Goal: Communication & Community: Connect with others

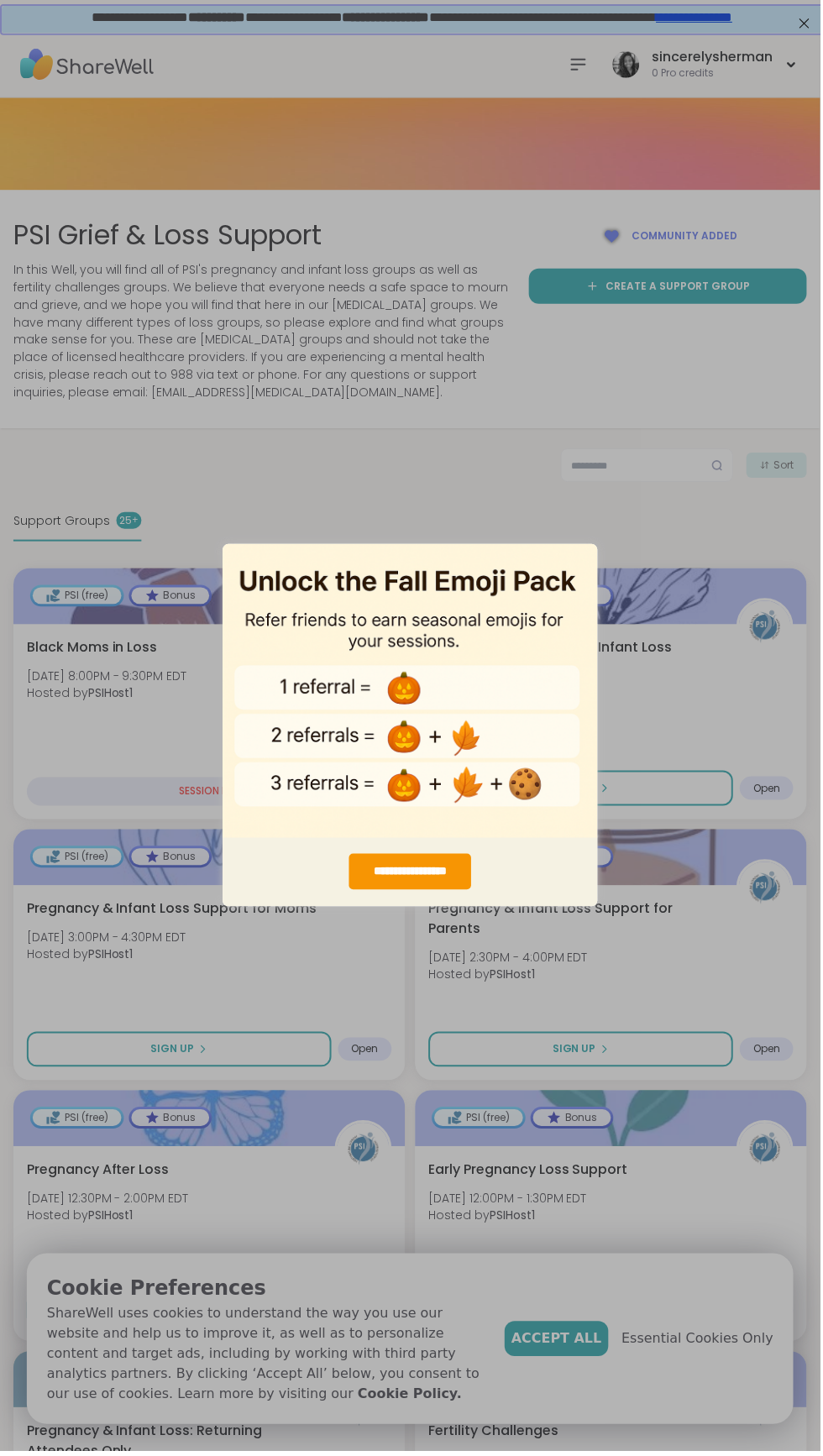
click at [703, 828] on div "**********" at bounding box center [411, 728] width 823 height 1456
click at [666, 927] on div "**********" at bounding box center [411, 728] width 823 height 1456
click at [714, 988] on div "**********" at bounding box center [411, 728] width 823 height 1456
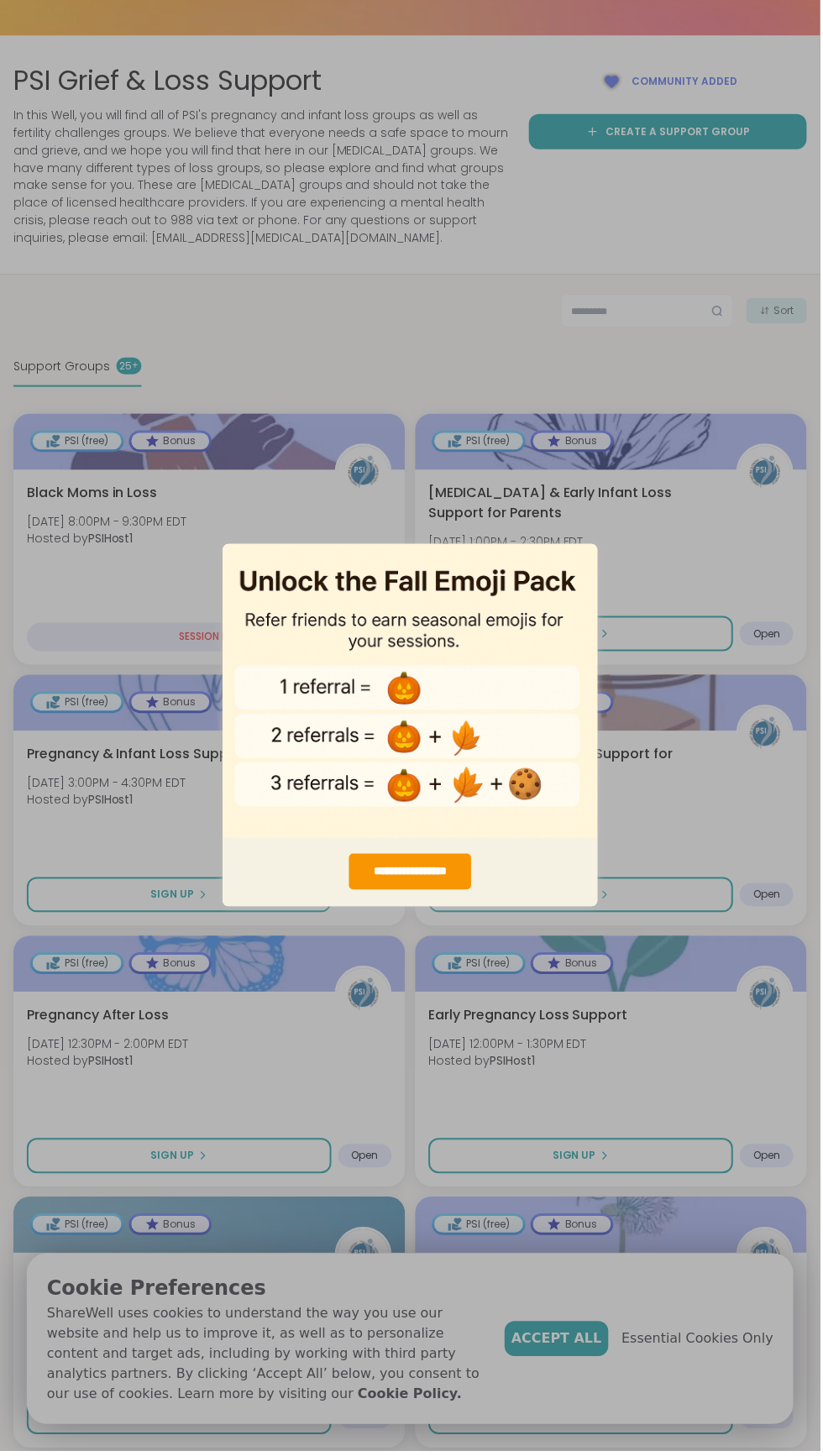
scroll to position [158, 0]
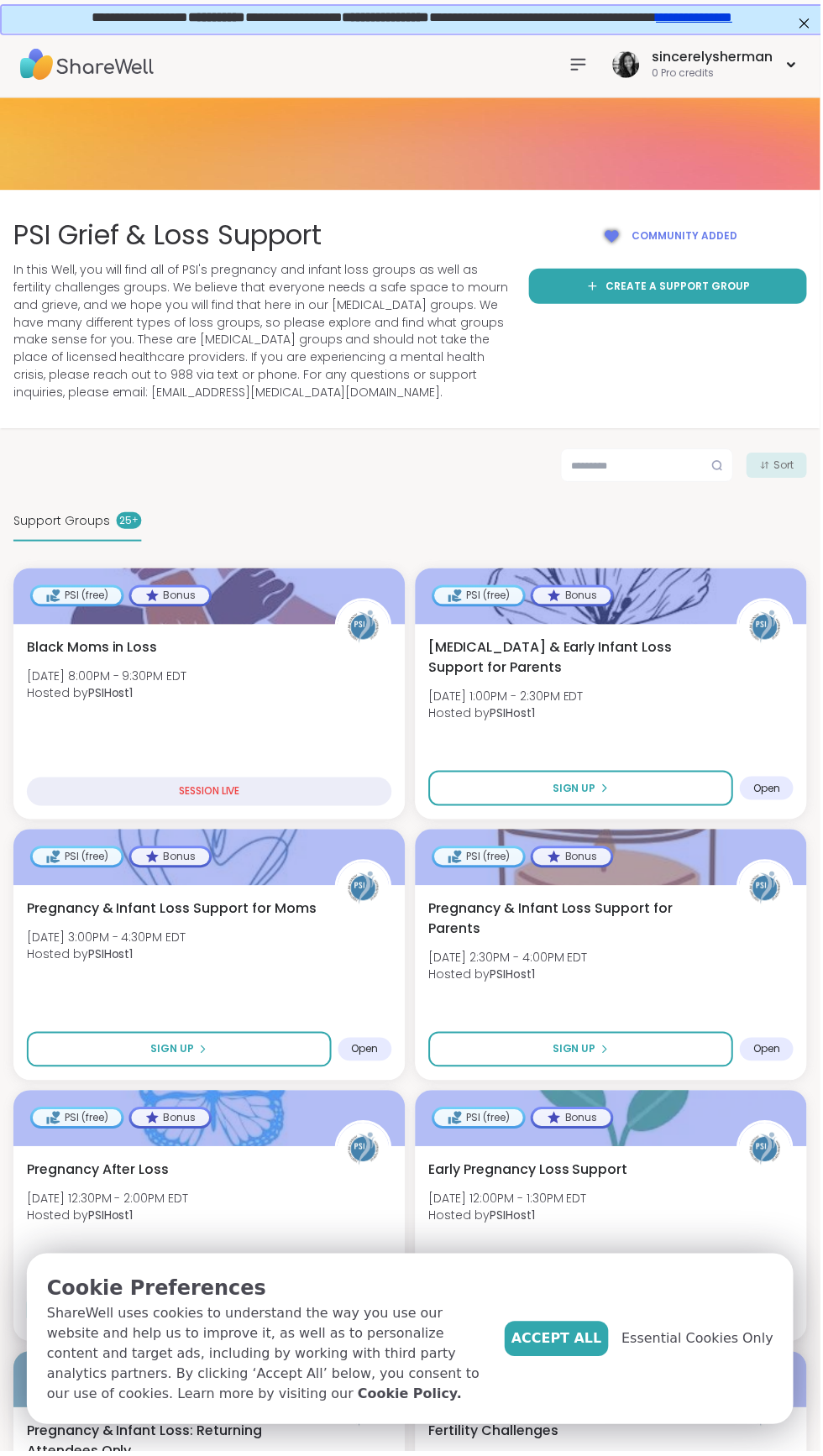
click at [648, 794] on button "Sign Up" at bounding box center [582, 791] width 305 height 36
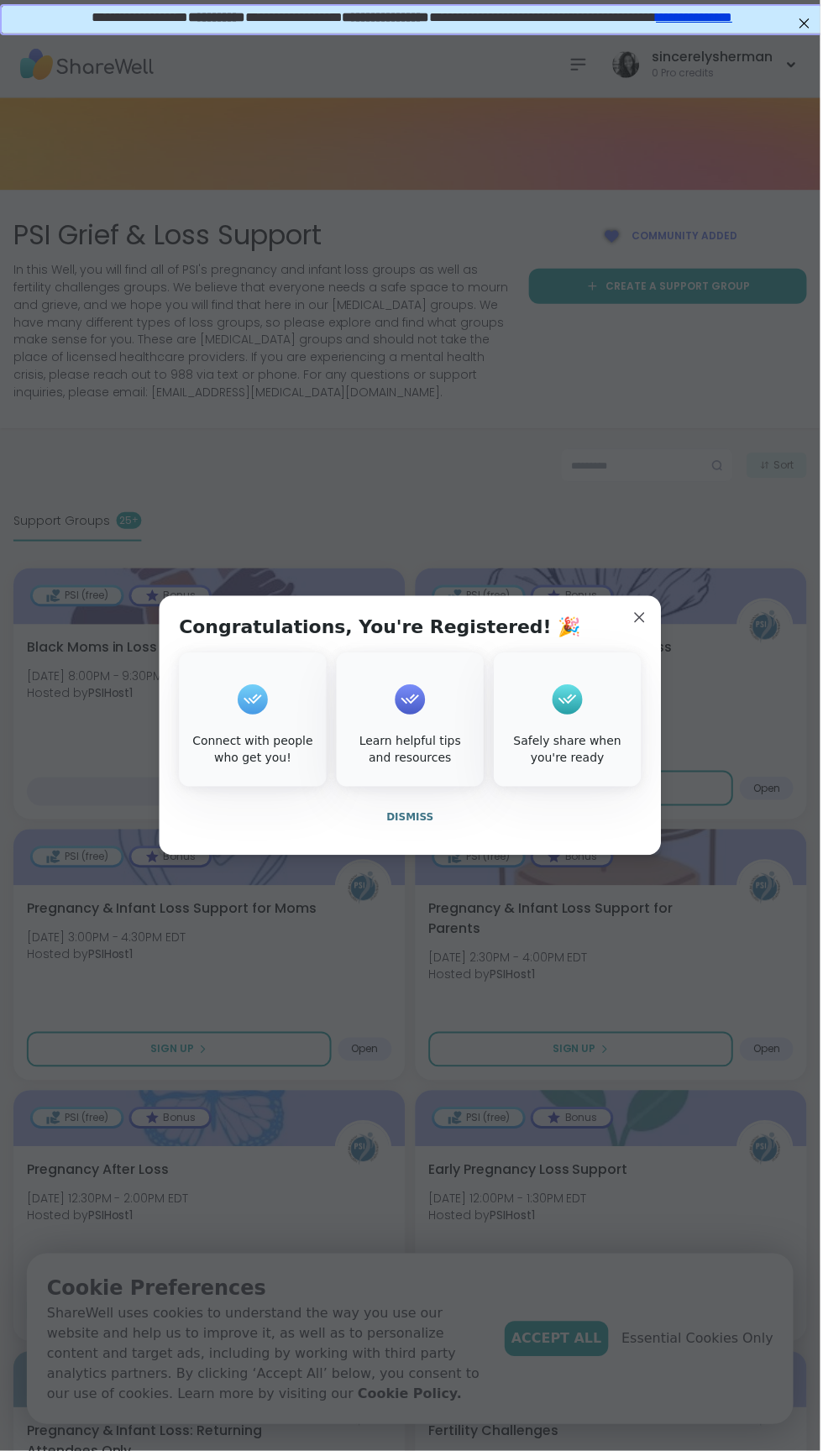
click at [431, 814] on button "Dismiss" at bounding box center [411, 821] width 464 height 36
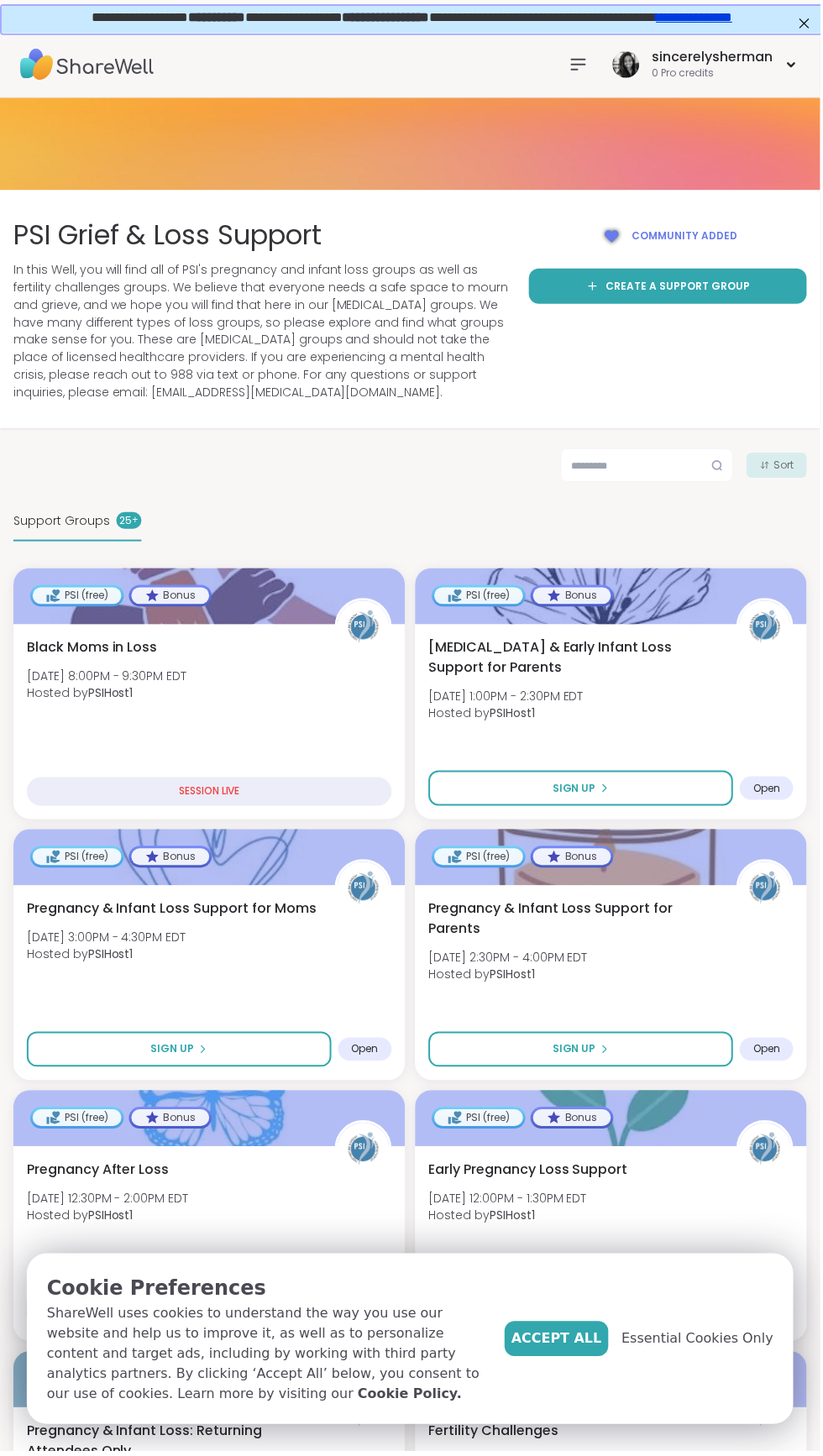
click at [136, 1049] on button "Sign Up" at bounding box center [180, 1053] width 305 height 36
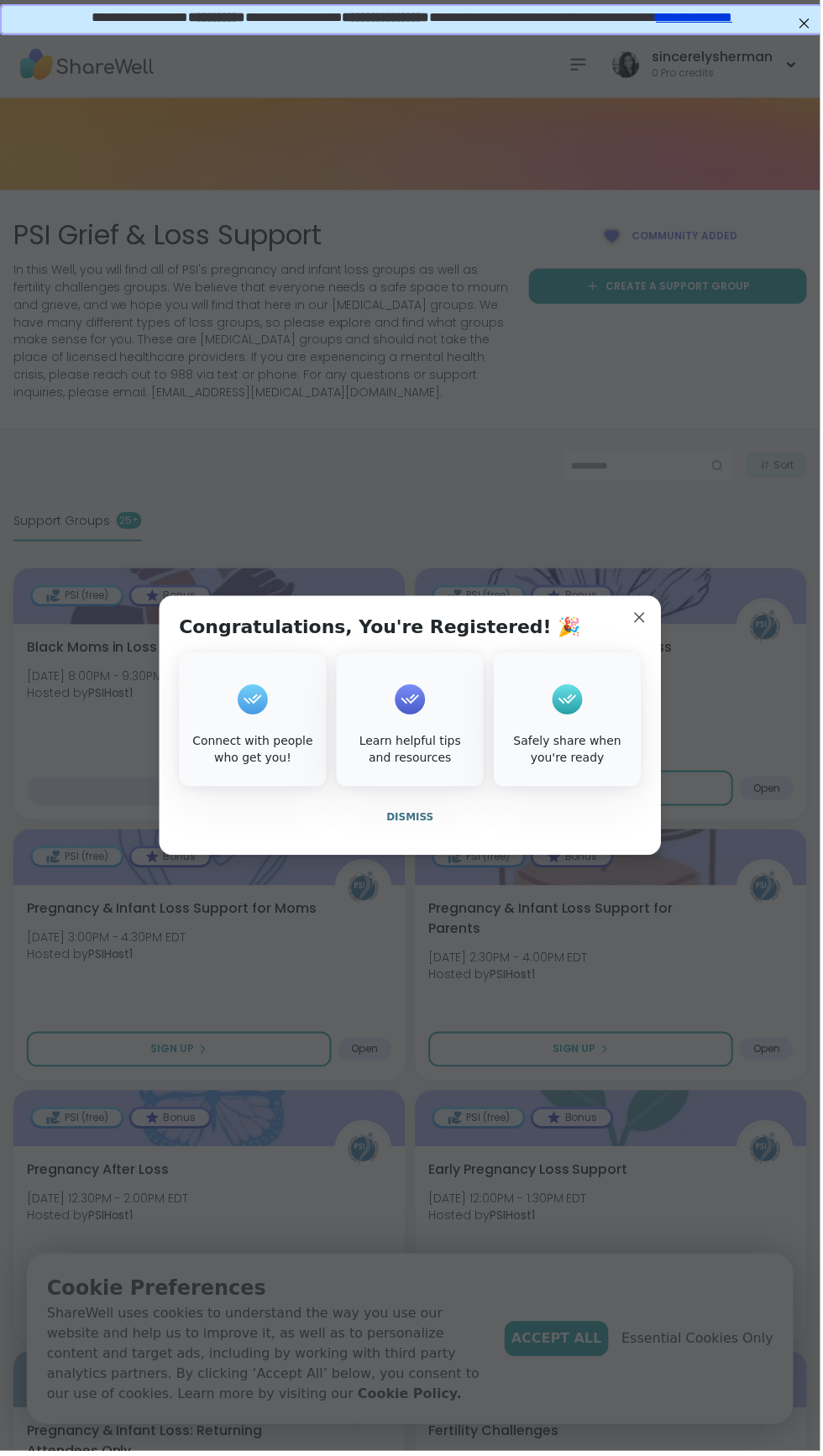
click at [415, 816] on span "Dismiss" at bounding box center [411, 821] width 47 height 15
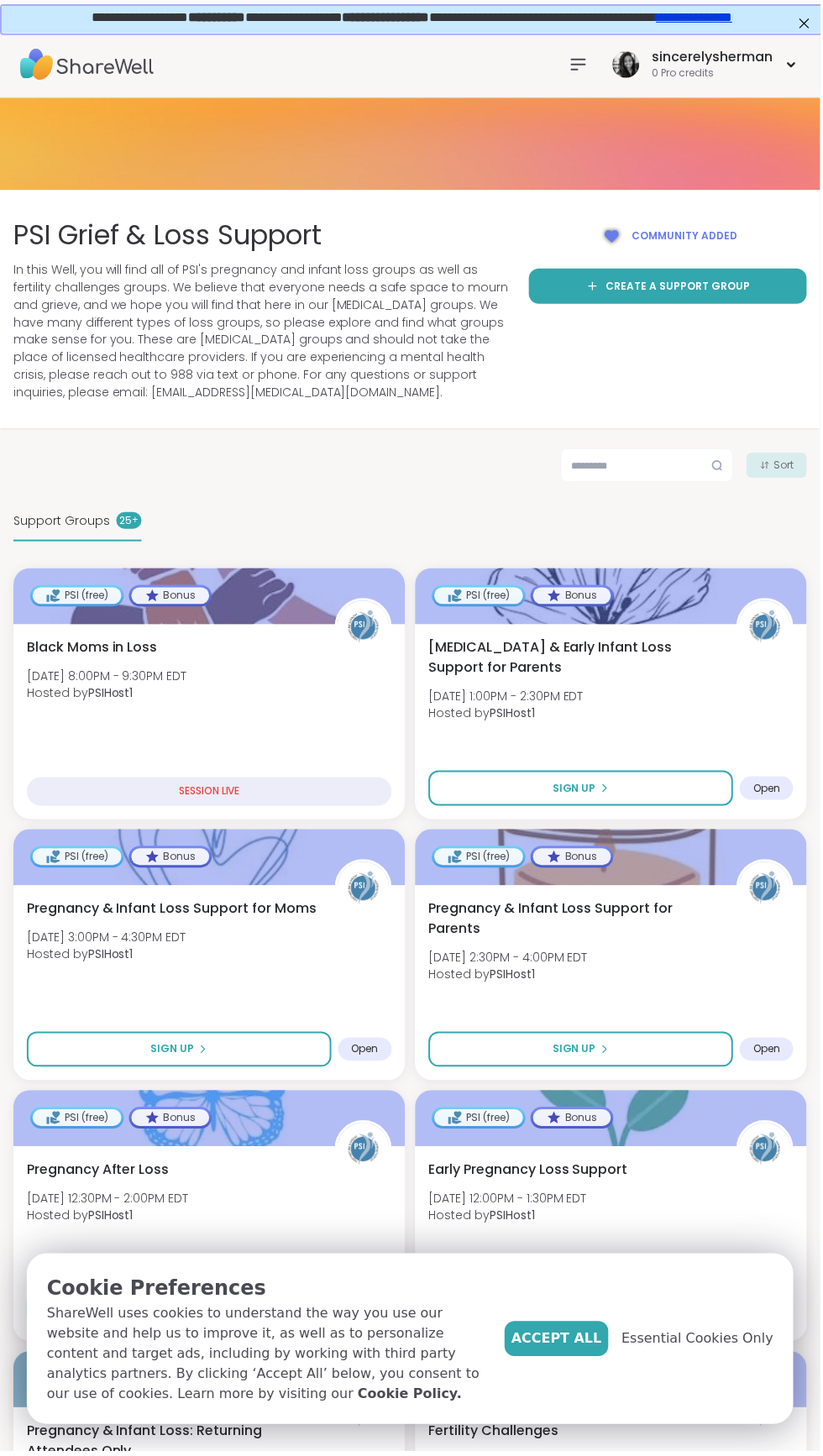
click at [614, 1047] on button "Sign Up" at bounding box center [582, 1053] width 305 height 36
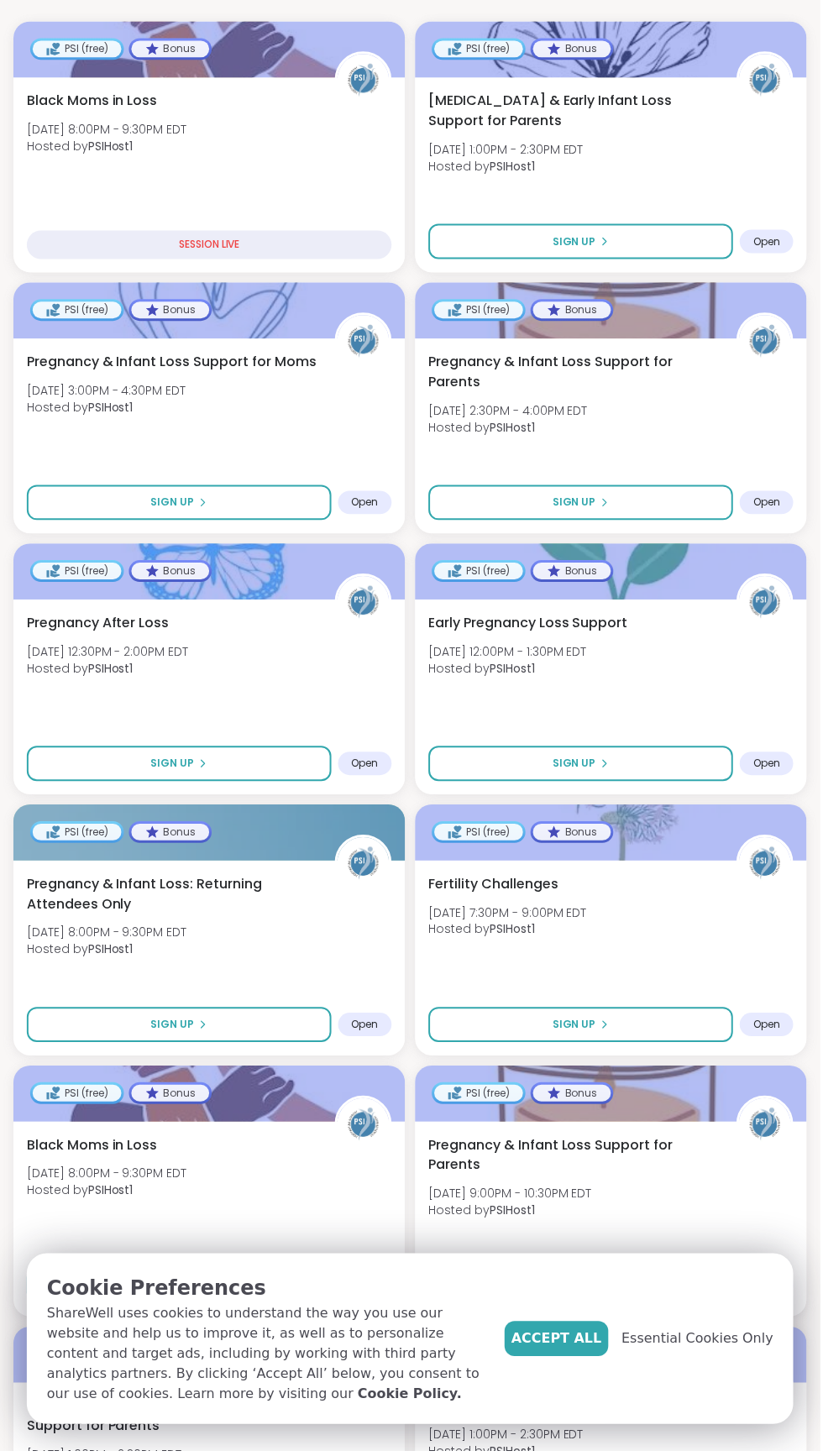
scroll to position [557, 0]
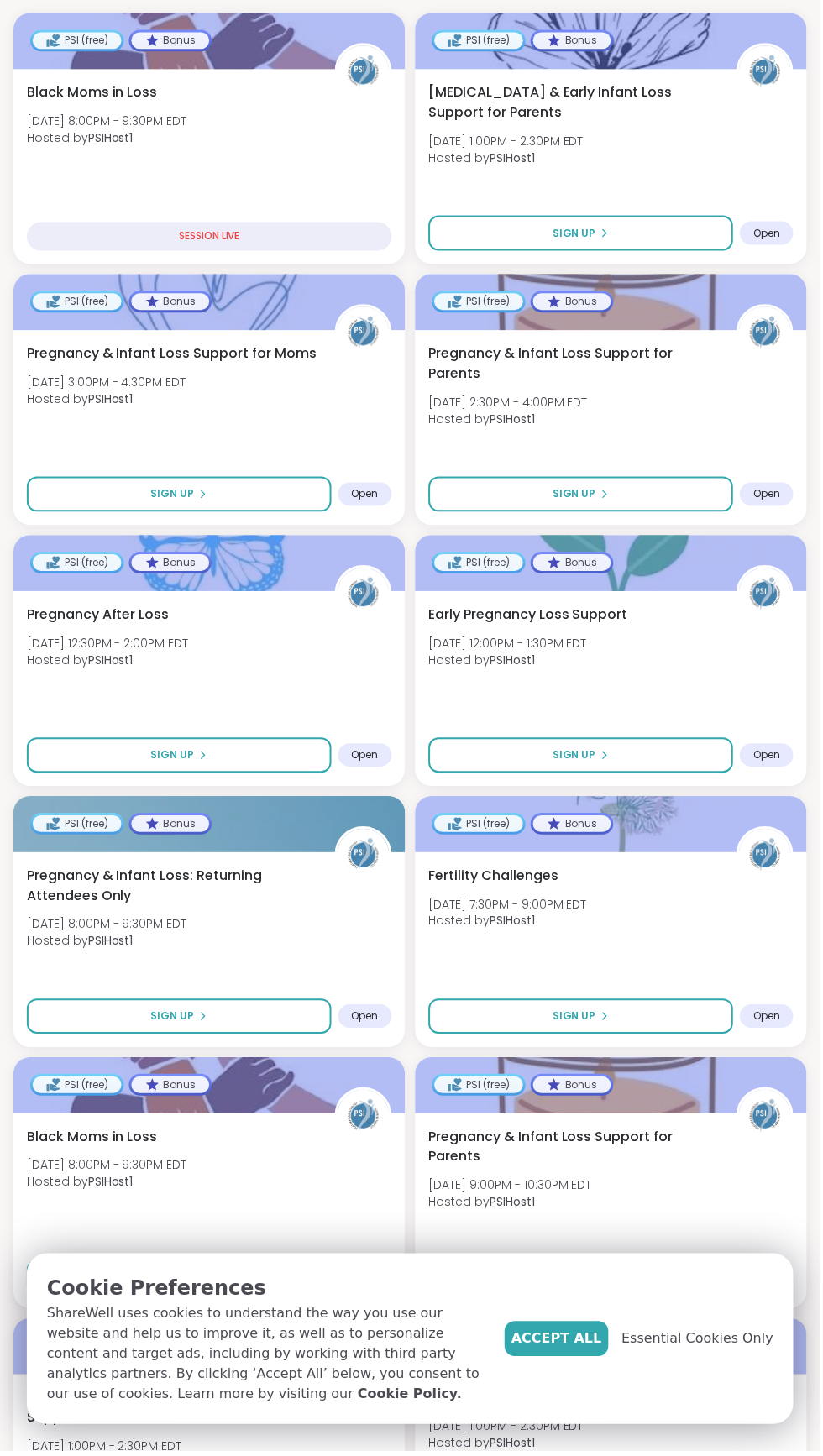
click at [233, 1013] on button "Sign Up" at bounding box center [180, 1021] width 305 height 36
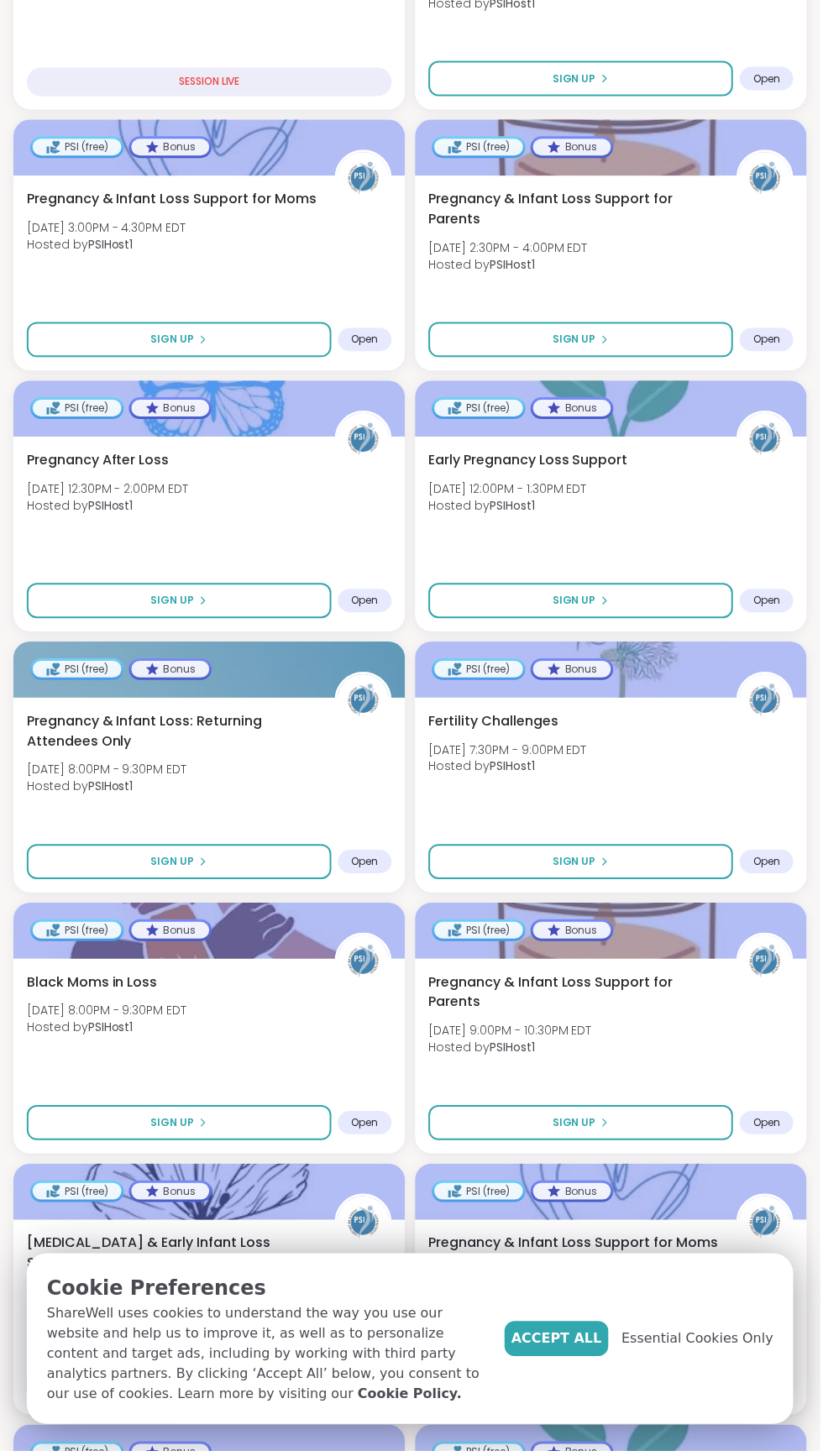
scroll to position [734, 0]
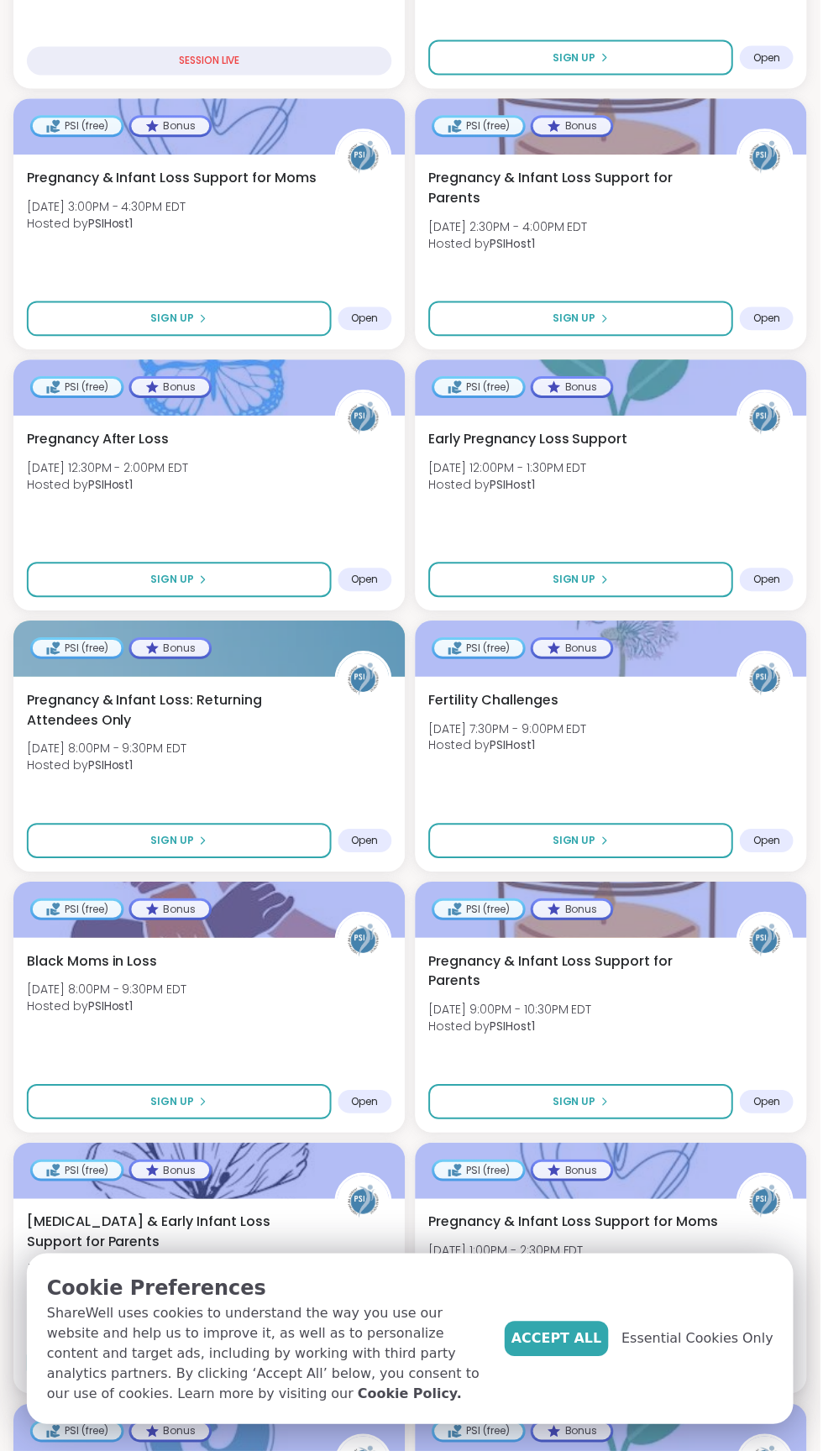
click at [163, 1111] on span "Sign Up" at bounding box center [172, 1106] width 43 height 15
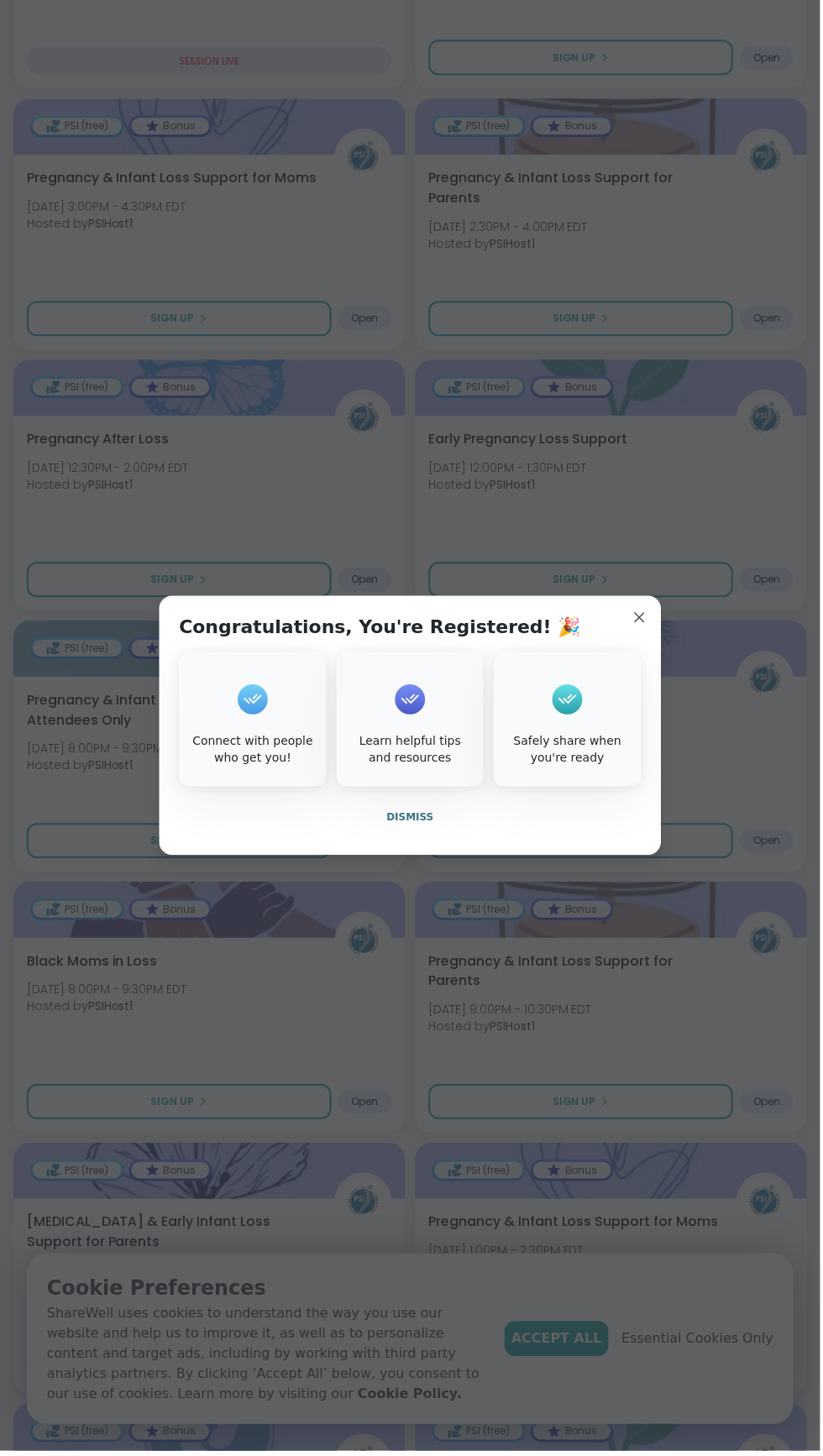
click at [420, 815] on button "Dismiss" at bounding box center [411, 821] width 464 height 36
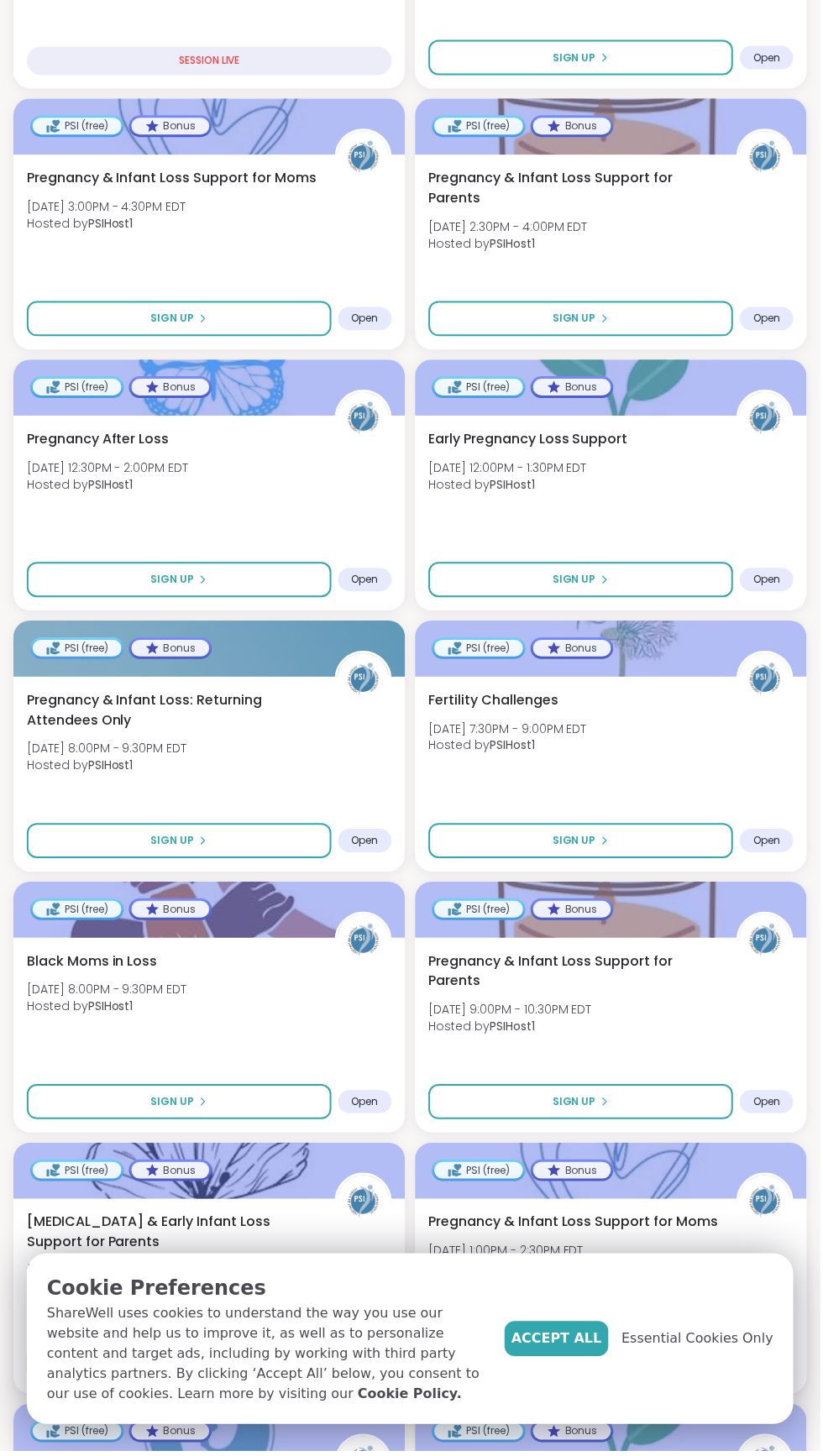
click at [592, 1099] on span "Sign Up" at bounding box center [576, 1106] width 43 height 15
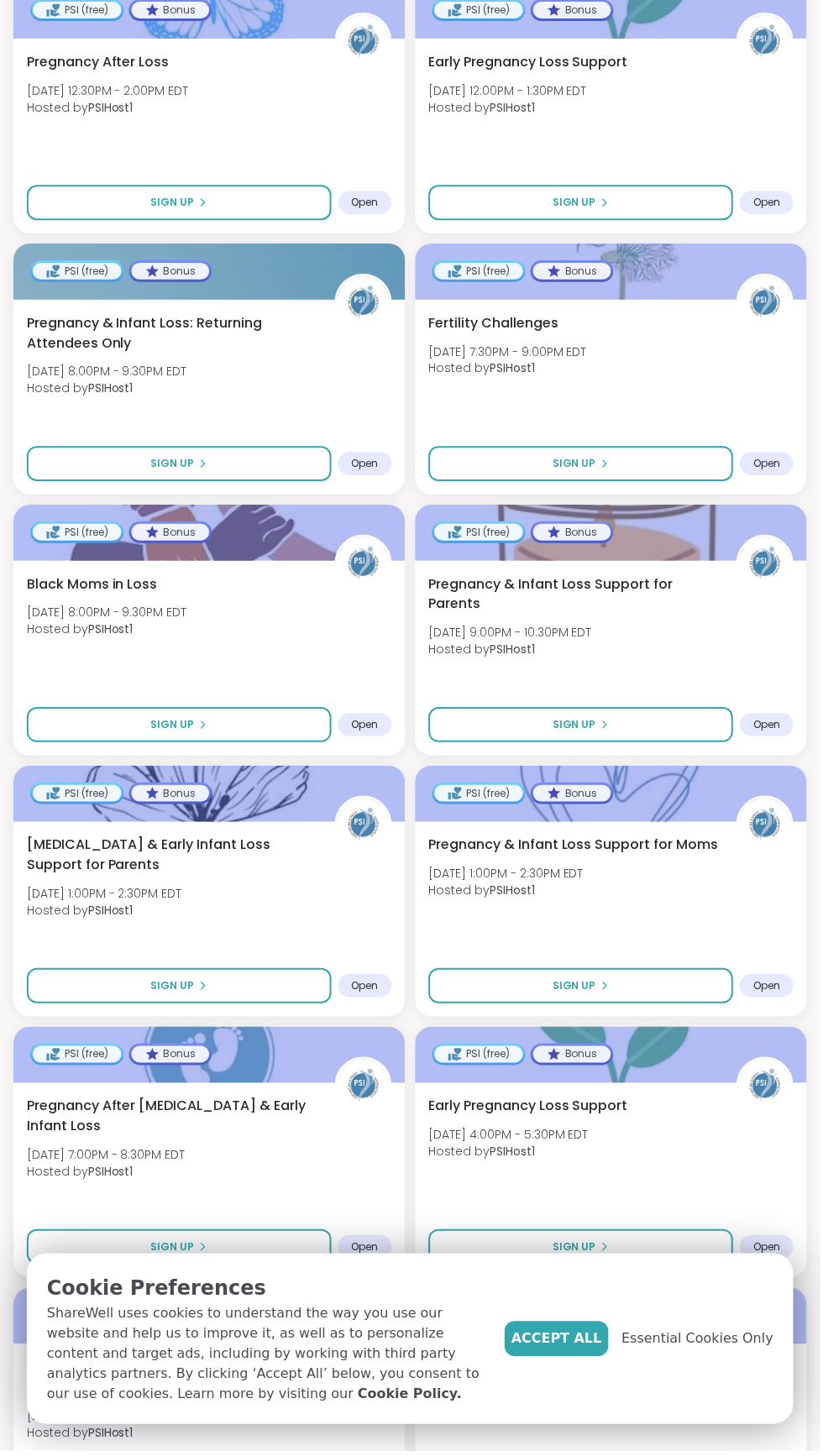
scroll to position [1116, 0]
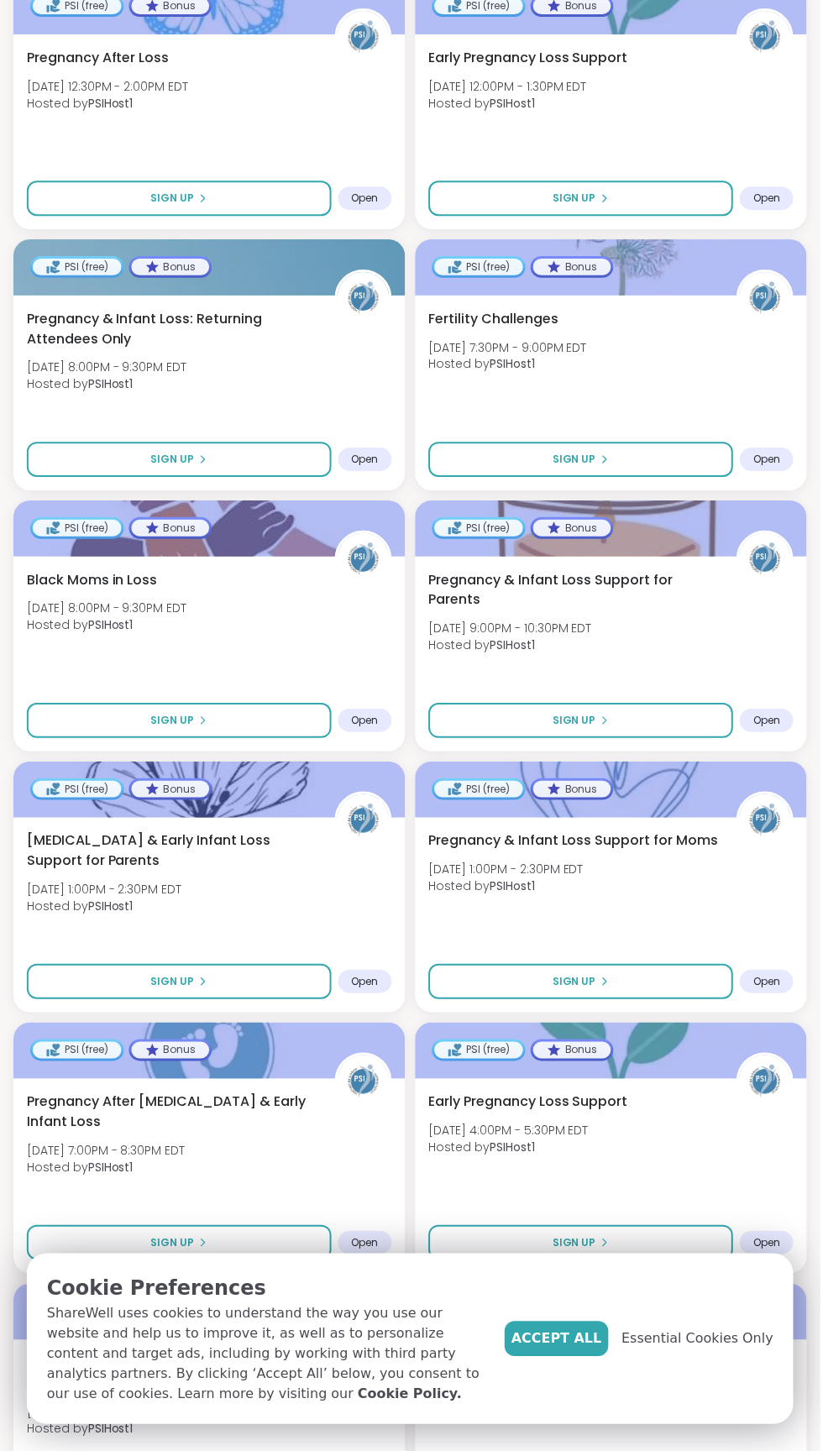
click at [249, 976] on button "Sign Up" at bounding box center [180, 985] width 305 height 36
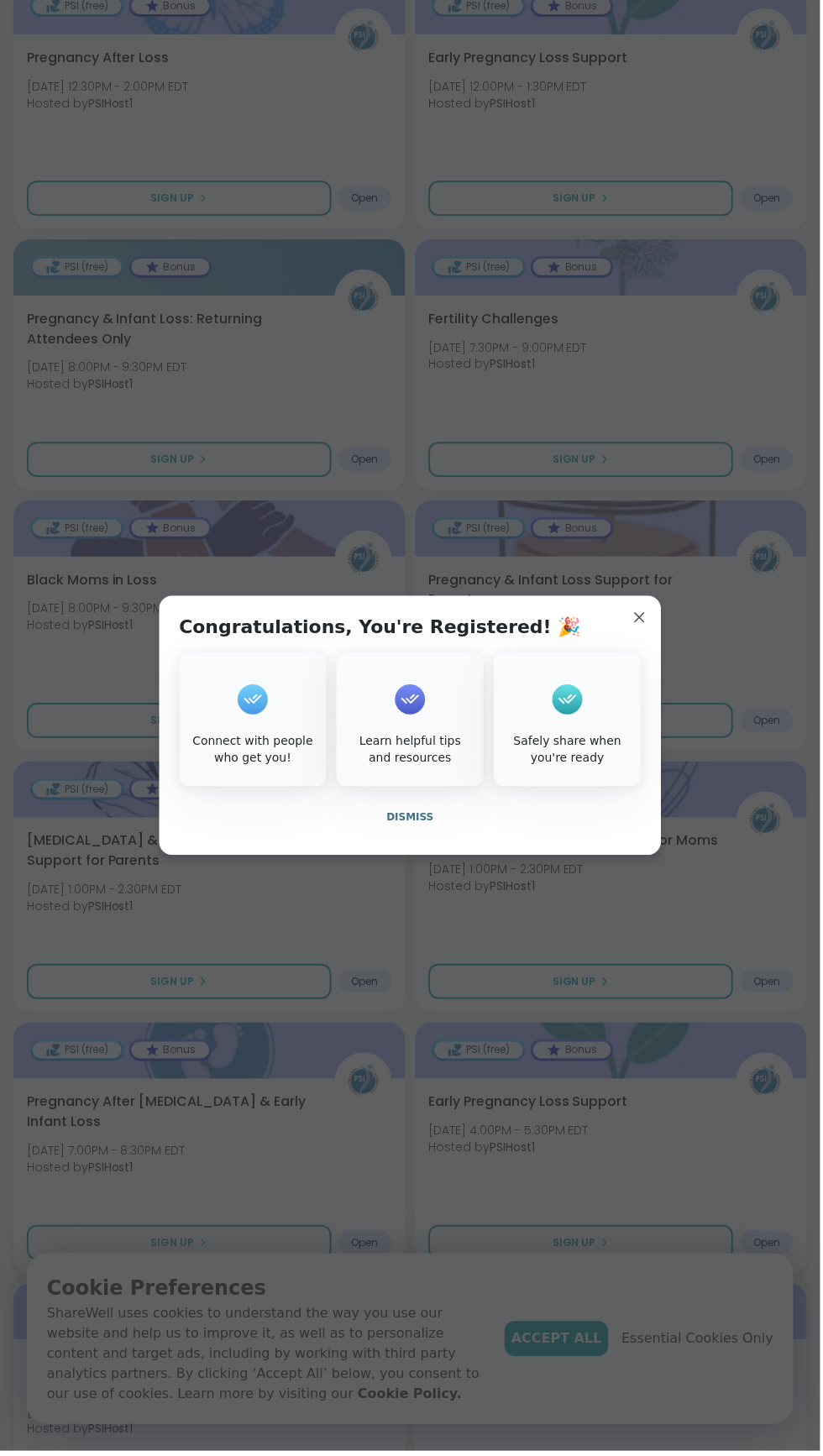
click at [426, 819] on span "Dismiss" at bounding box center [411, 821] width 47 height 12
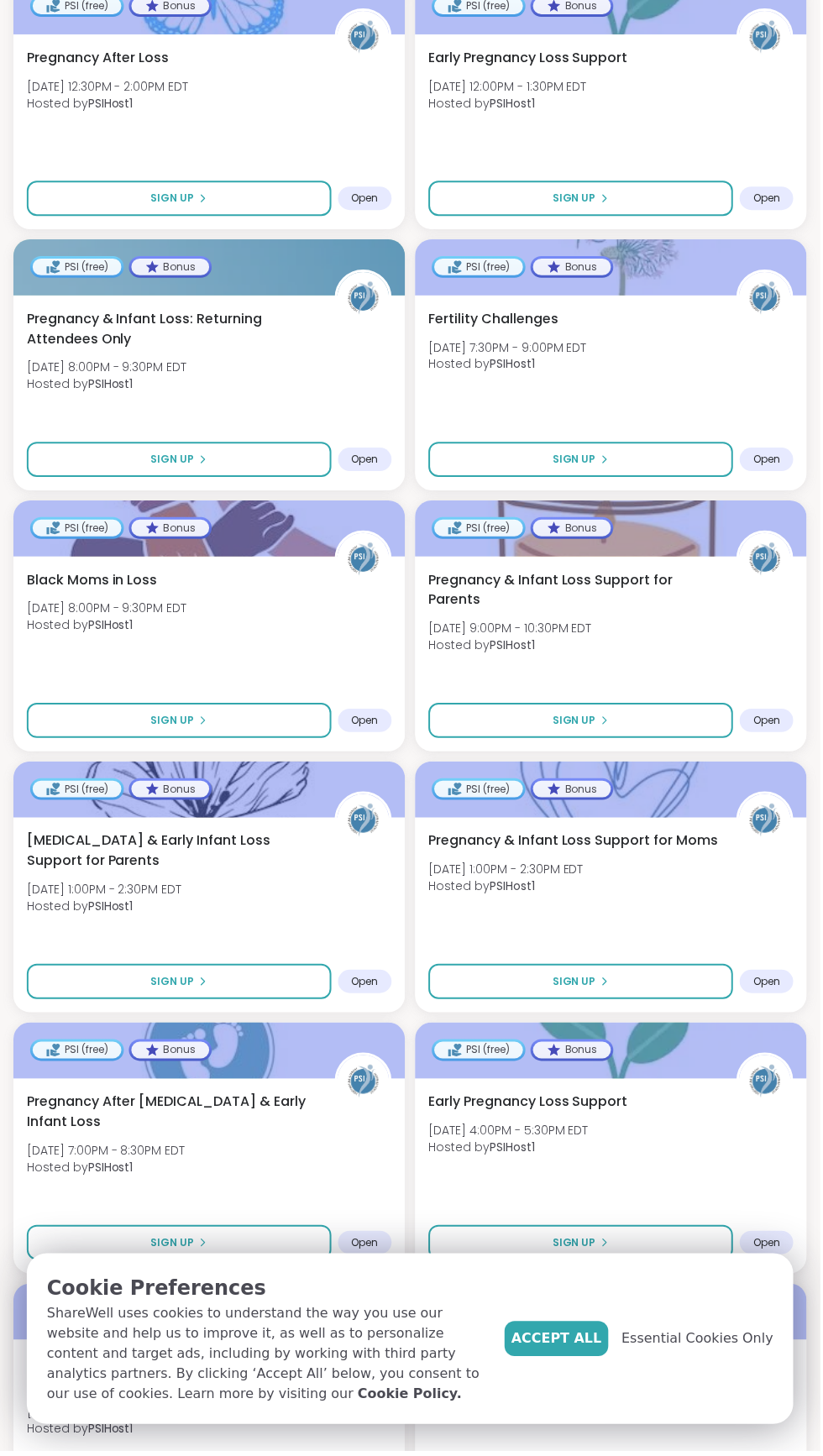
click at [653, 979] on button "Sign Up" at bounding box center [582, 985] width 305 height 36
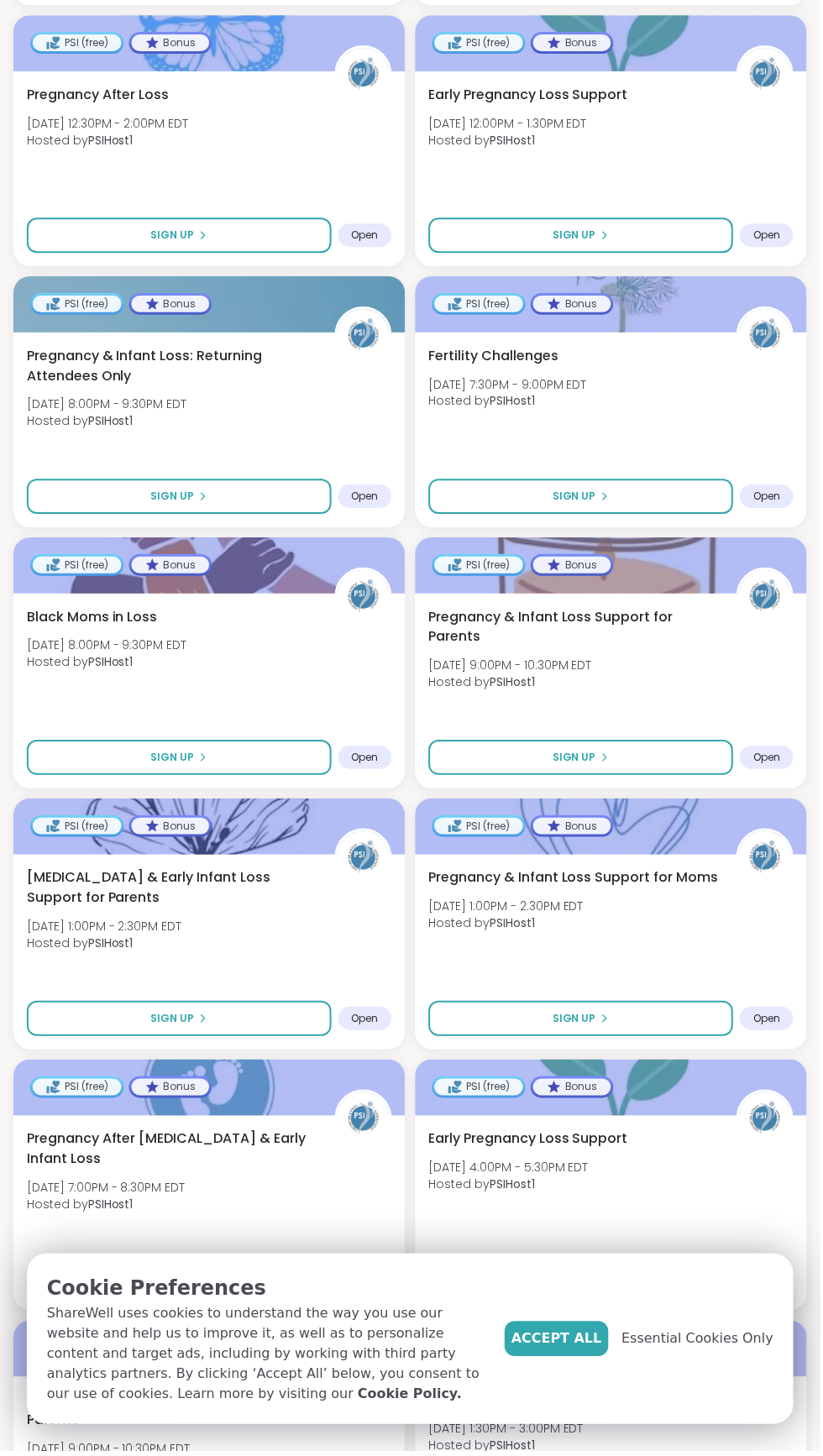
scroll to position [1095, 0]
